Goal: Task Accomplishment & Management: Manage account settings

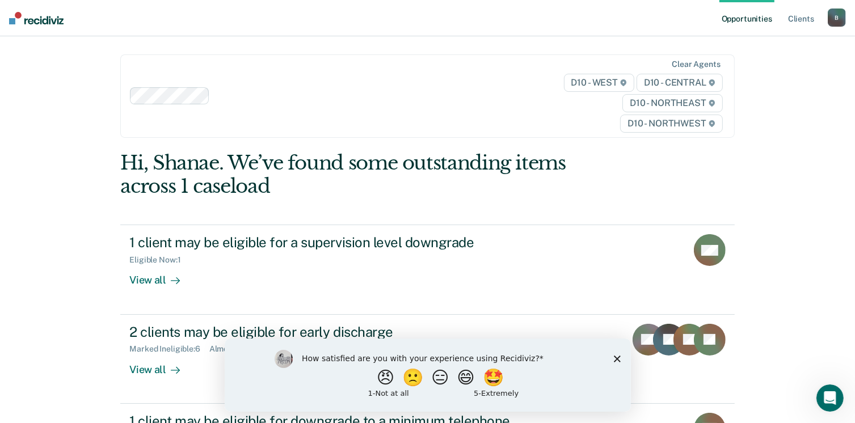
click at [617, 359] on polygon "Close survey" at bounding box center [616, 358] width 7 height 7
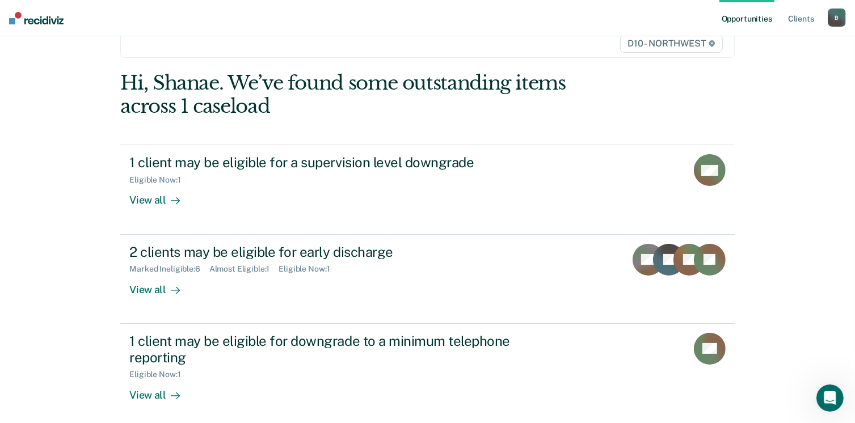
scroll to position [88, 0]
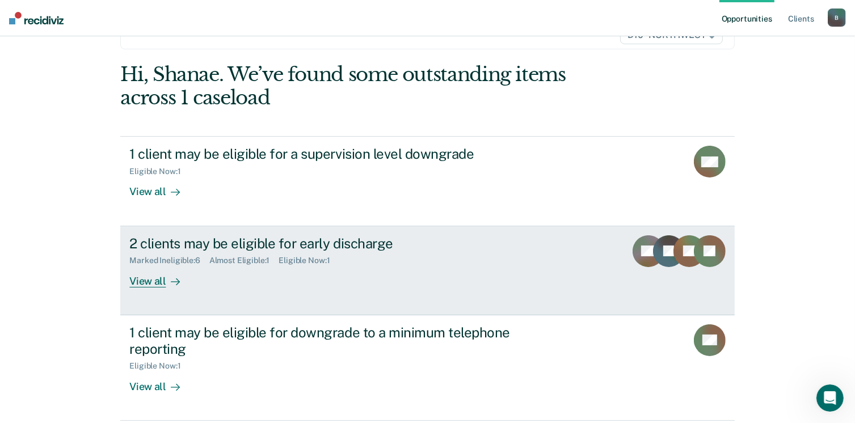
click at [401, 293] on link "2 clients may be eligible for early discharge Marked Ineligible : 6 Almost Elig…" at bounding box center [427, 270] width 614 height 89
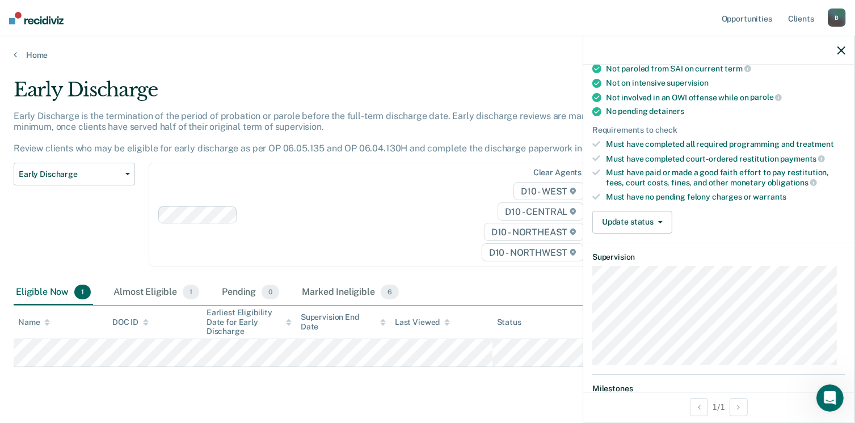
scroll to position [180, 0]
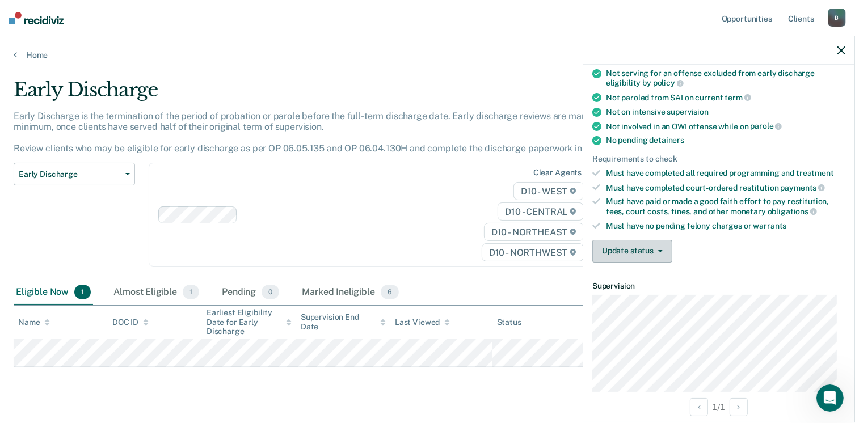
click at [637, 244] on button "Update status" at bounding box center [632, 251] width 80 height 23
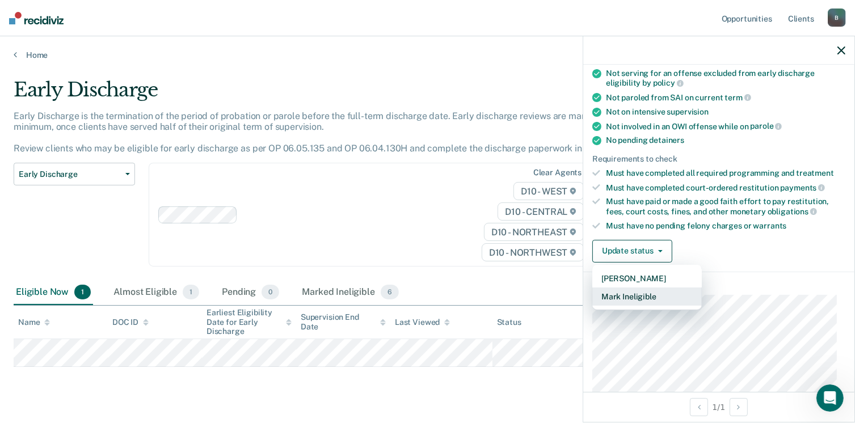
click at [642, 294] on button "Mark Ineligible" at bounding box center [646, 296] width 109 height 18
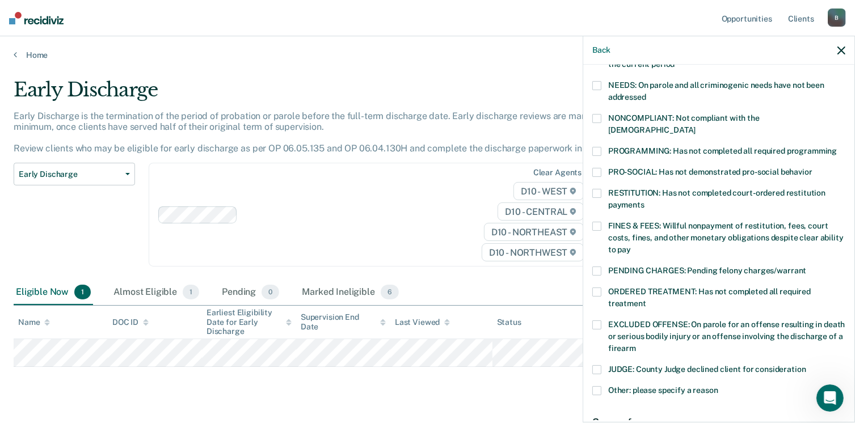
click at [594, 222] on span at bounding box center [596, 226] width 9 height 9
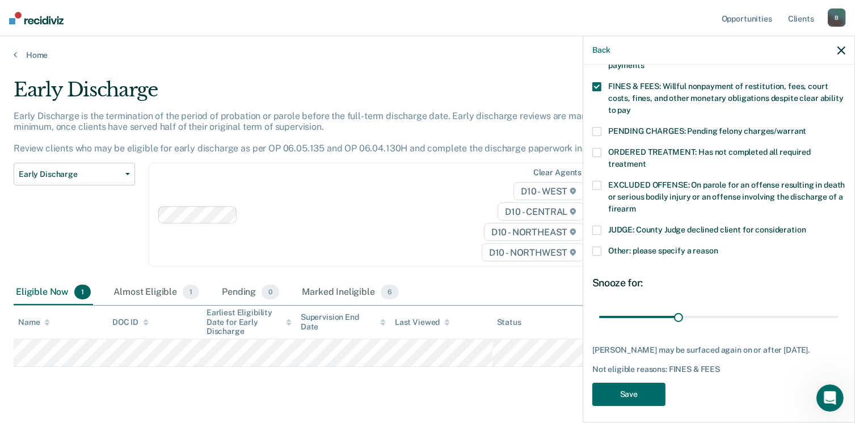
scroll to position [322, 0]
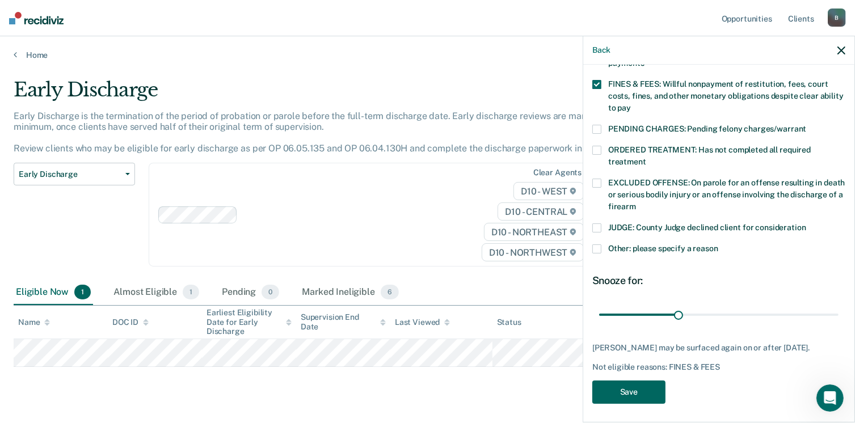
click at [626, 394] on button "Save" at bounding box center [628, 391] width 73 height 23
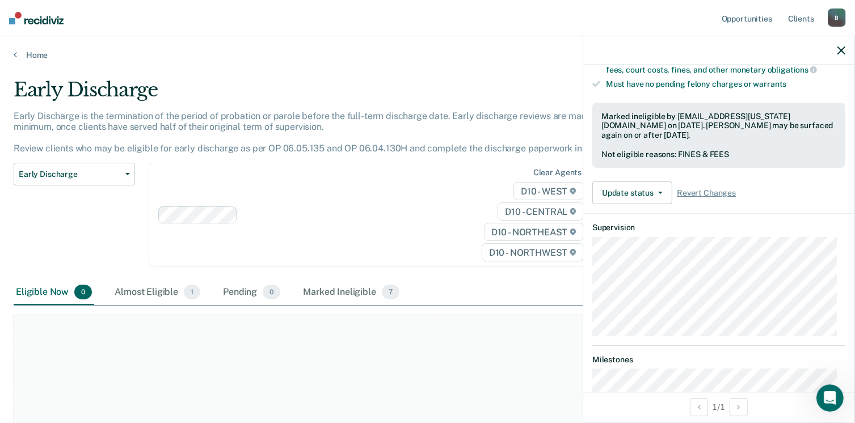
click at [843, 50] on icon "button" at bounding box center [841, 50] width 8 height 8
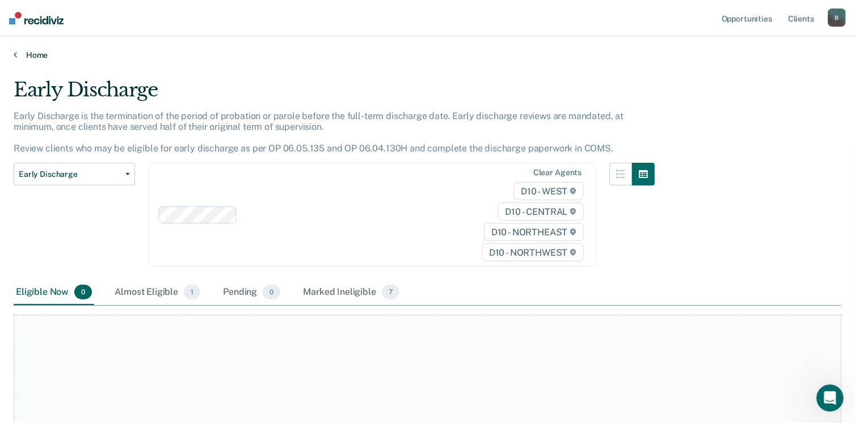
click at [35, 52] on link "Home" at bounding box center [427, 55] width 827 height 10
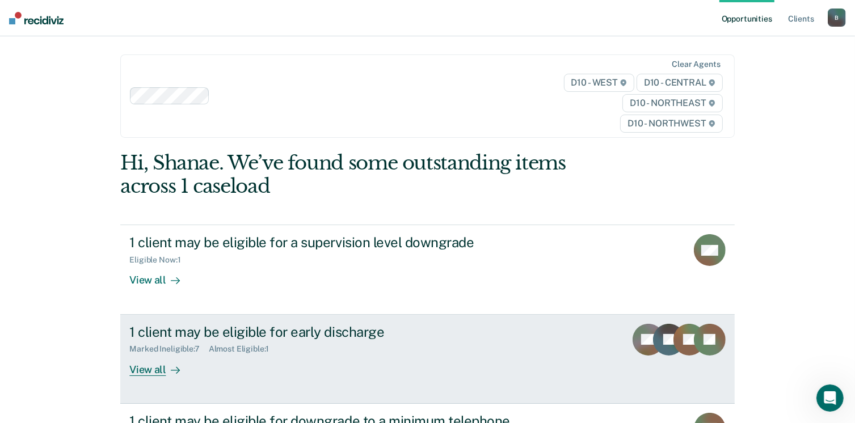
click at [149, 371] on div "View all" at bounding box center [161, 365] width 64 height 22
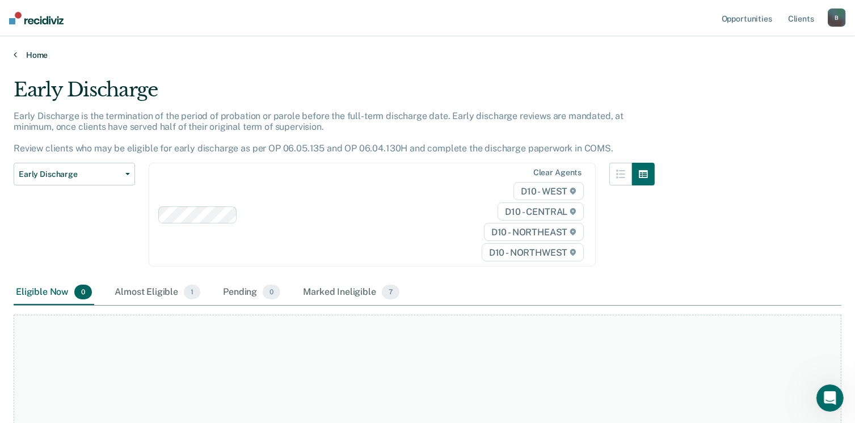
click at [43, 53] on link "Home" at bounding box center [427, 55] width 827 height 10
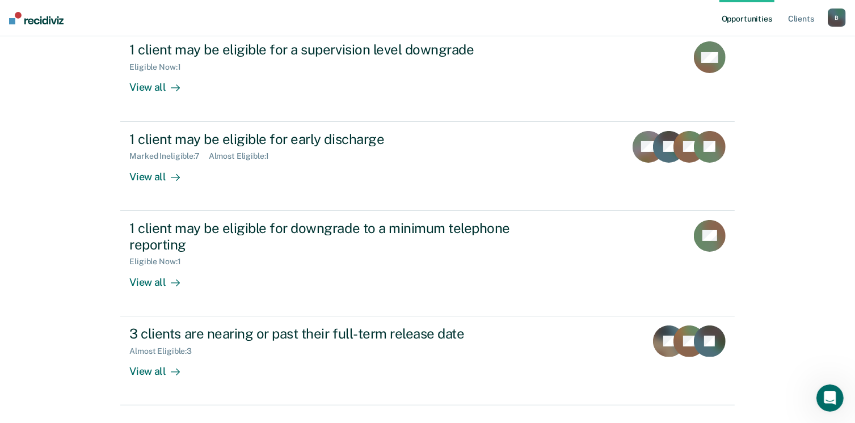
scroll to position [194, 0]
